Goal: Task Accomplishment & Management: Manage account settings

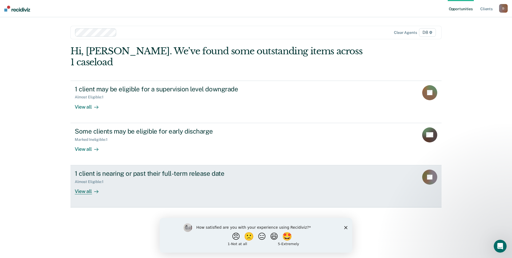
click at [86, 184] on div "View all" at bounding box center [90, 189] width 30 height 10
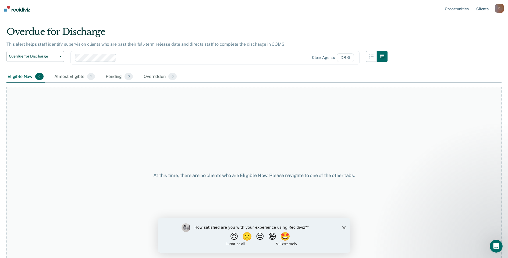
scroll to position [16, 0]
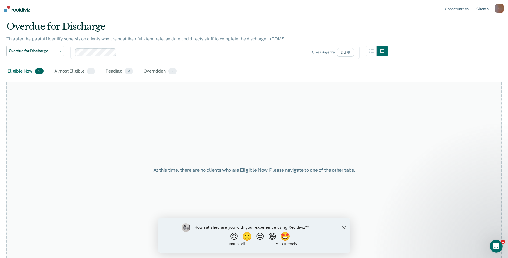
click at [343, 228] on icon "Close survey" at bounding box center [343, 227] width 3 height 3
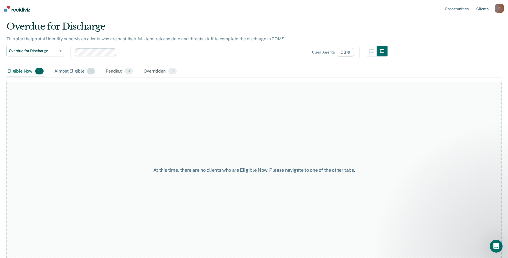
click at [71, 69] on div "Almost Eligible 1" at bounding box center [74, 72] width 43 height 12
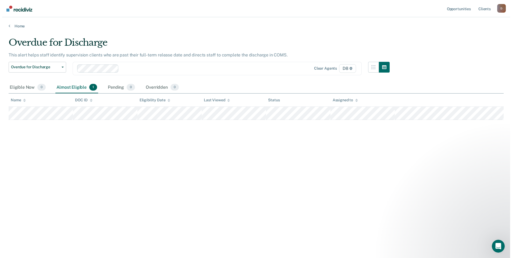
scroll to position [0, 0]
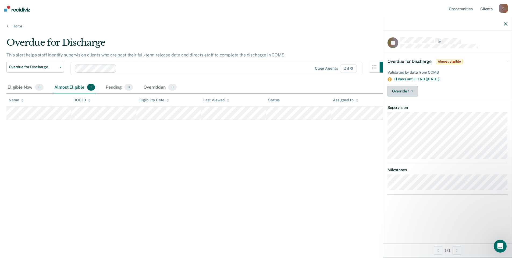
click at [413, 89] on button "Override?" at bounding box center [402, 91] width 30 height 11
click at [412, 116] on button "[PERSON_NAME]" at bounding box center [413, 112] width 52 height 9
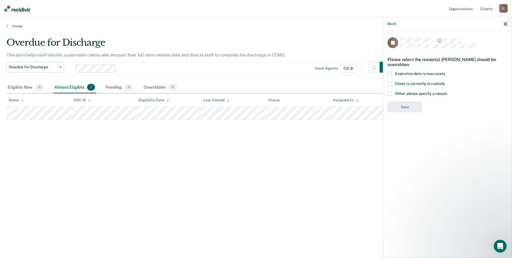
click at [501, 28] on div "Back" at bounding box center [447, 23] width 128 height 13
click at [504, 23] on icon "button" at bounding box center [505, 24] width 4 height 4
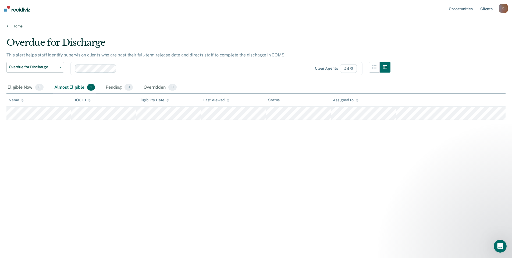
click at [13, 26] on link "Home" at bounding box center [255, 26] width 499 height 5
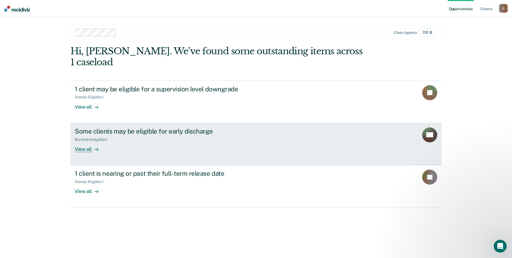
click at [91, 142] on div "View all" at bounding box center [90, 147] width 30 height 10
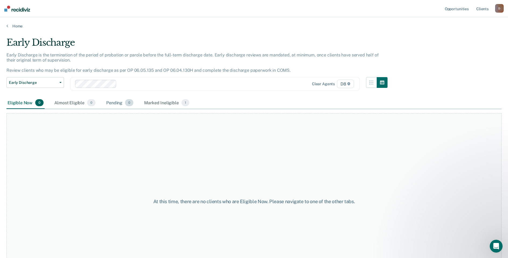
click at [121, 102] on div "Pending 0" at bounding box center [119, 103] width 29 height 12
click at [147, 98] on div "Marked Ineligible 1" at bounding box center [166, 103] width 47 height 12
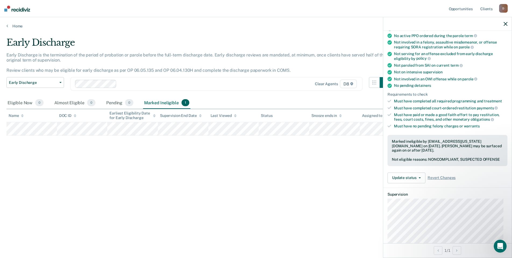
scroll to position [81, 0]
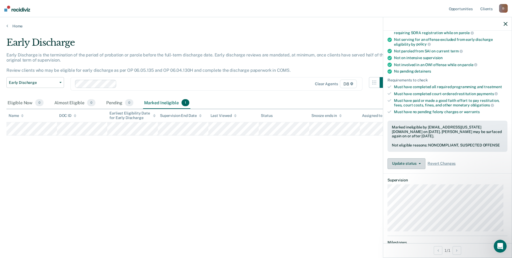
click at [418, 166] on button "Update status" at bounding box center [406, 163] width 38 height 11
click at [412, 188] on button "Update Ineligibility" at bounding box center [413, 185] width 52 height 9
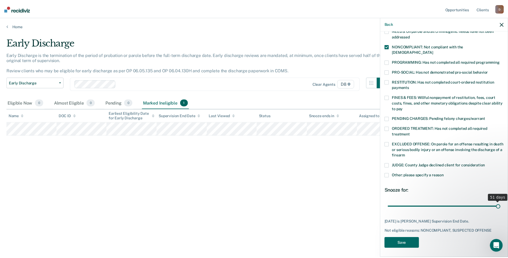
scroll to position [91, 0]
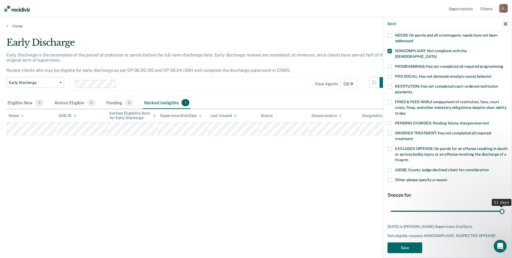
drag, startPoint x: 453, startPoint y: 198, endPoint x: 525, endPoint y: 185, distance: 74.0
type input "51"
click at [504, 206] on input "range" at bounding box center [446, 210] width 113 height 9
click at [421, 242] on button "Save" at bounding box center [404, 247] width 35 height 11
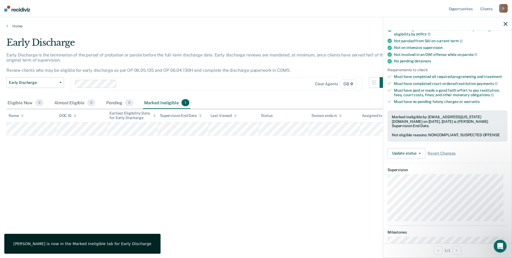
click at [504, 24] on icon "button" at bounding box center [505, 24] width 4 height 4
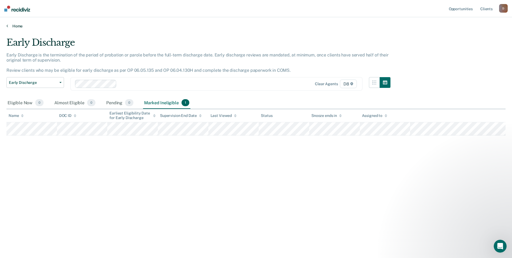
click at [19, 27] on link "Home" at bounding box center [255, 26] width 499 height 5
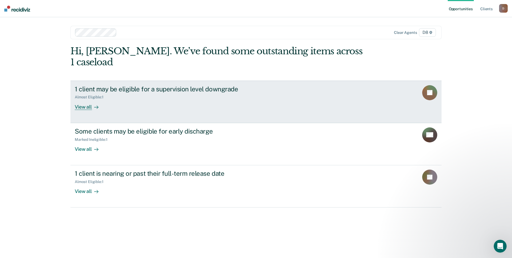
click at [85, 100] on link "1 client may be eligible for a supervision level downgrade Almost Eligible : 1 …" at bounding box center [255, 102] width 371 height 42
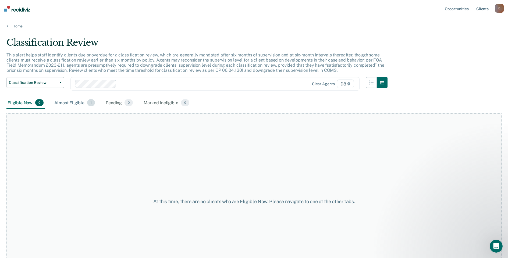
click at [74, 104] on div "Almost Eligible 1" at bounding box center [74, 103] width 43 height 12
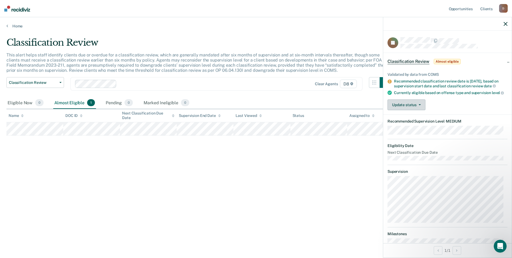
click at [421, 108] on button "Update status" at bounding box center [406, 104] width 38 height 11
click at [406, 128] on button "Mark Ineligible" at bounding box center [413, 126] width 52 height 9
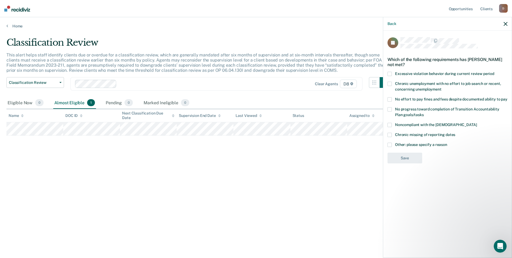
click at [391, 146] on label "Other: please specify a reason" at bounding box center [447, 146] width 120 height 6
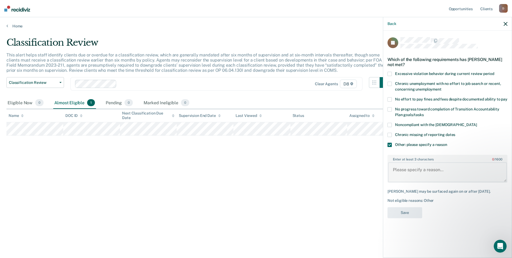
click at [420, 171] on textarea "Enter at least 3 characters 0 / 1600" at bounding box center [447, 172] width 119 height 20
type textarea "Sex Offender"
click at [413, 213] on button "Save" at bounding box center [404, 212] width 35 height 11
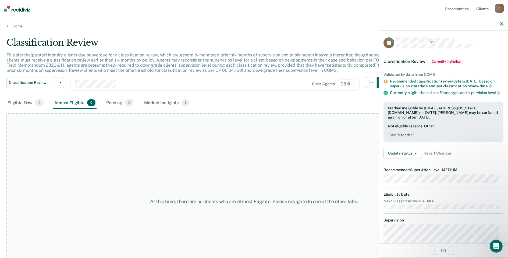
click at [501, 23] on icon "button" at bounding box center [501, 24] width 4 height 4
